Goal: Book appointment/travel/reservation

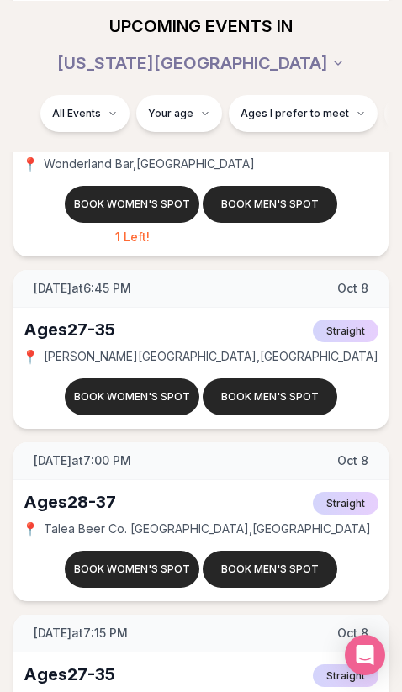
scroll to position [5307, 0]
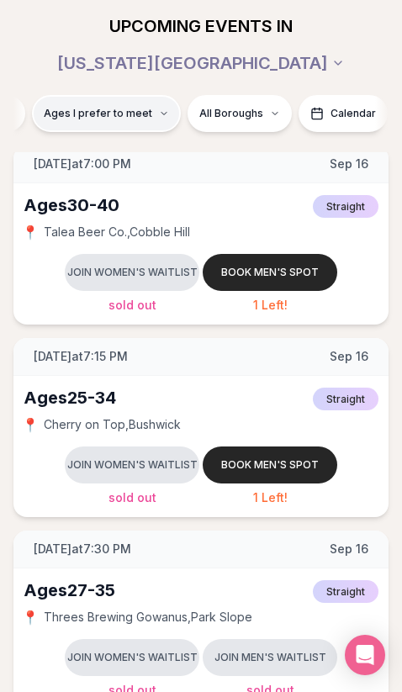
scroll to position [0, 207]
click at [336, 94] on button "Calendar" at bounding box center [332, 112] width 89 height 37
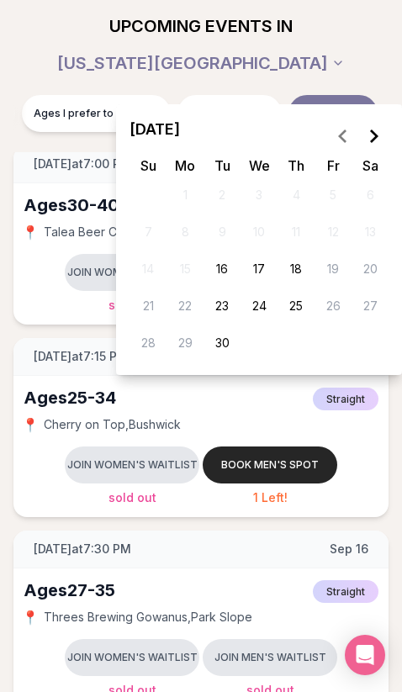
click at [373, 137] on polygon "Go to the Next Month" at bounding box center [374, 135] width 8 height 13
click at [373, 137] on icon "Go to the Next Month" at bounding box center [373, 136] width 20 height 20
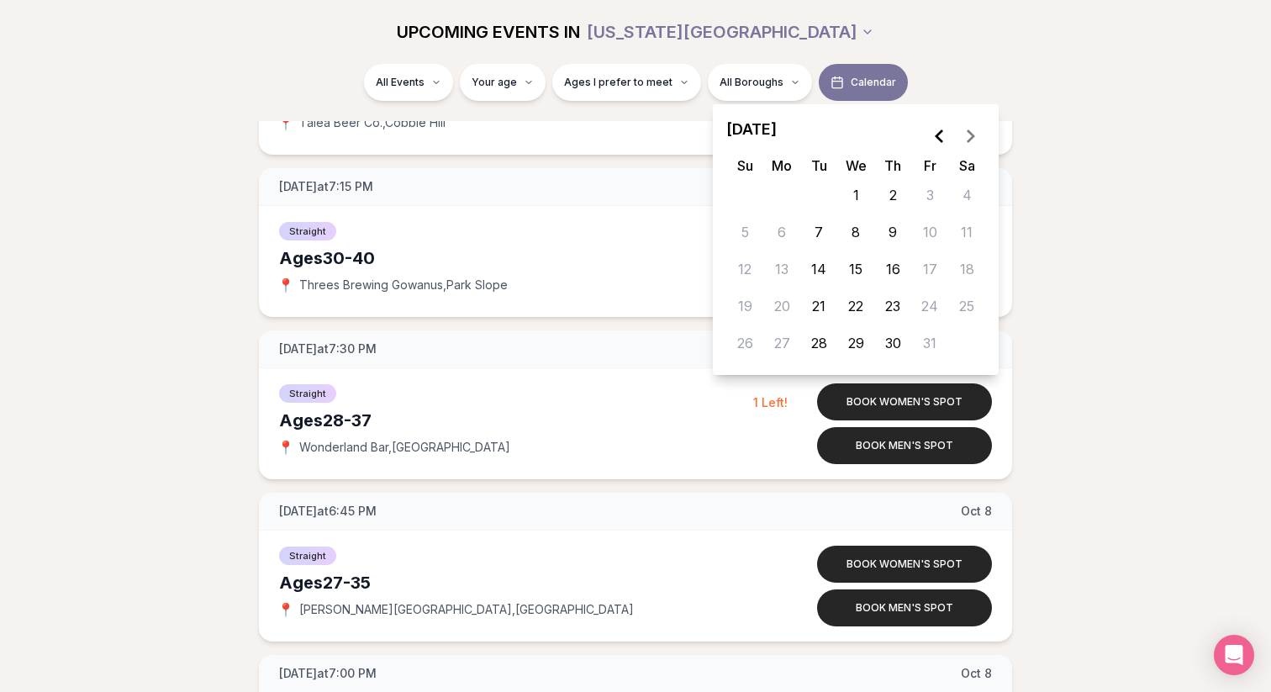
scroll to position [4402, 0]
